Goal: Task Accomplishment & Management: Use online tool/utility

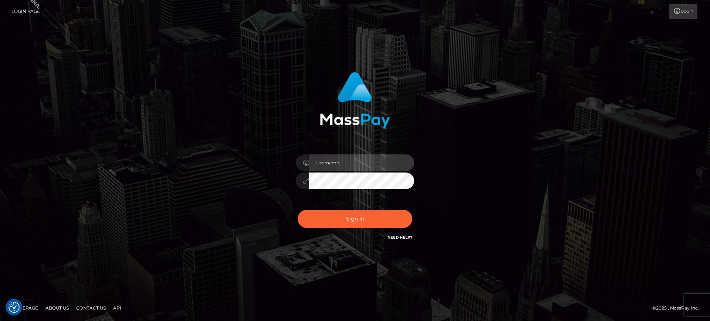
type input "marianne.B2S"
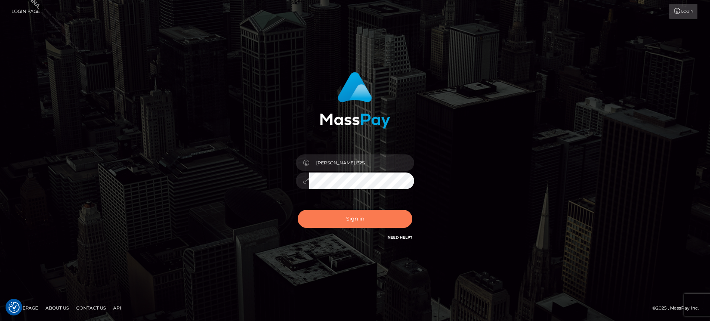
click at [350, 219] on button "Sign in" at bounding box center [355, 219] width 115 height 18
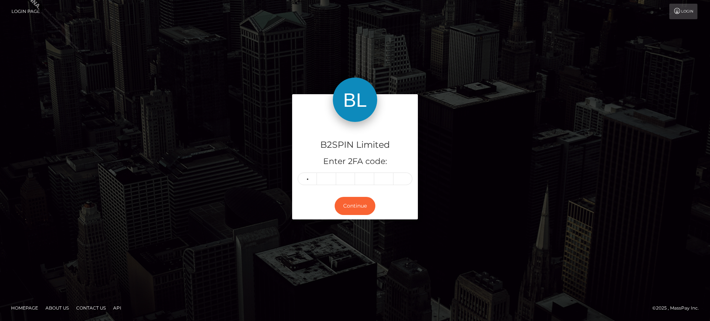
type input "6"
type input "3"
type input "6"
type input "2"
type input "4"
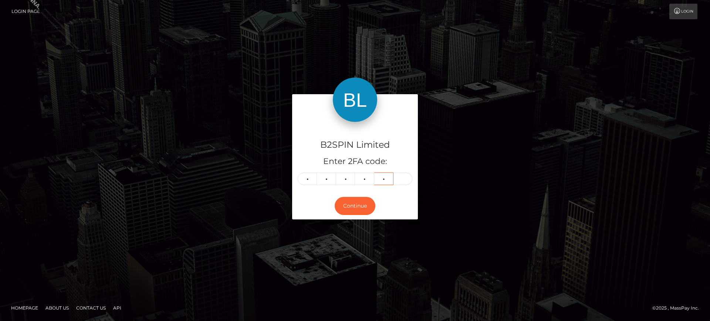
type input "9"
type input "4"
click at [364, 202] on button "Continue" at bounding box center [355, 206] width 41 height 18
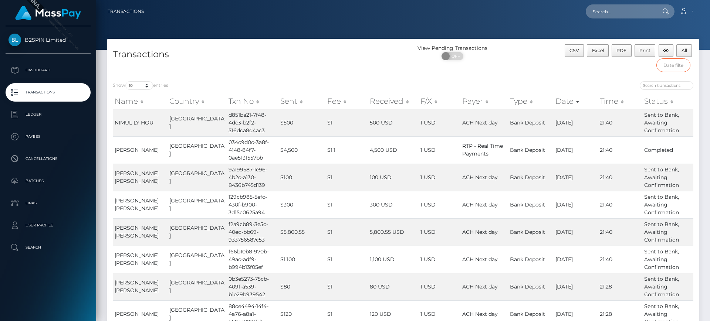
click at [664, 61] on input "text" at bounding box center [674, 65] width 34 height 14
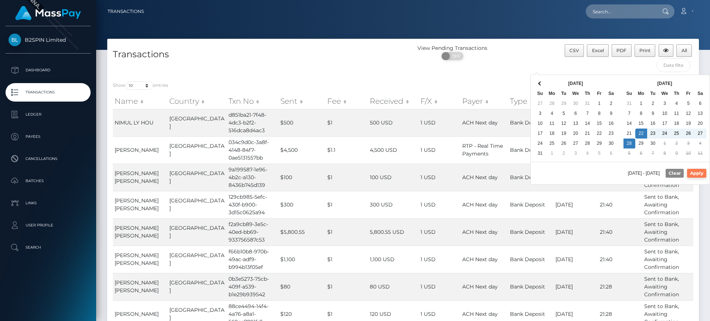
click at [704, 173] on button "Apply" at bounding box center [696, 173] width 19 height 9
type input "[DATE] - [DATE]"
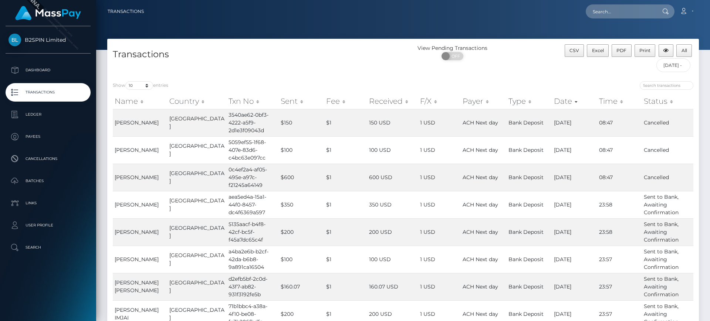
click at [565, 91] on div at bounding box center [551, 86] width 285 height 10
click at [574, 55] on button "CSV" at bounding box center [575, 50] width 20 height 13
click at [680, 61] on input "[DATE] - [DATE]" at bounding box center [674, 65] width 34 height 14
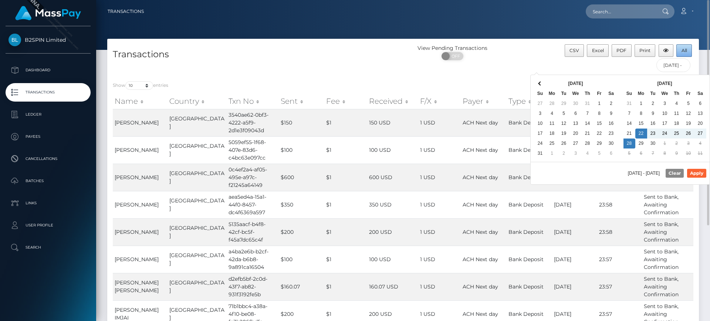
click at [684, 53] on span "All" at bounding box center [685, 51] width 6 height 6
